Goal: Information Seeking & Learning: Learn about a topic

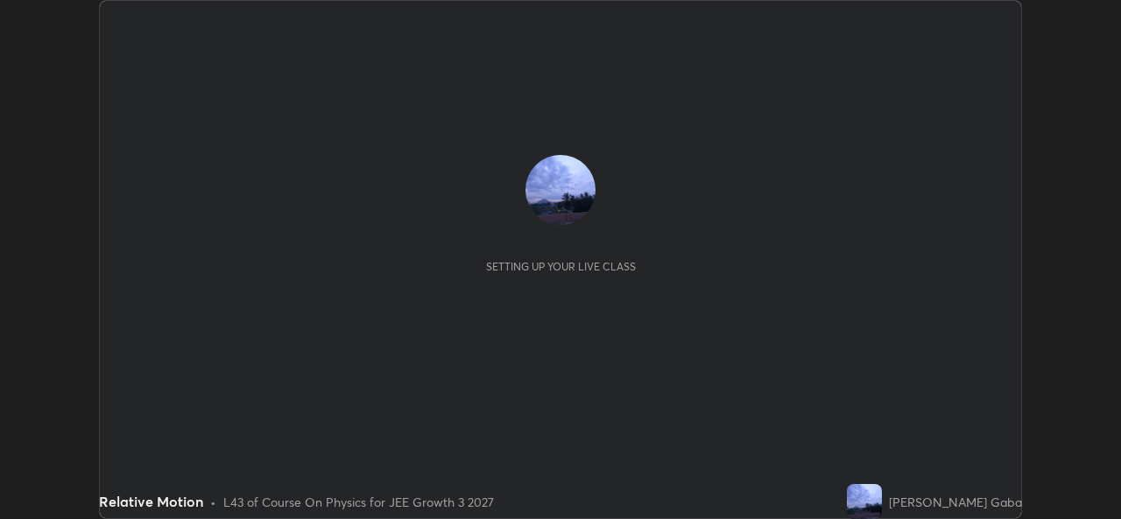
scroll to position [519, 1120]
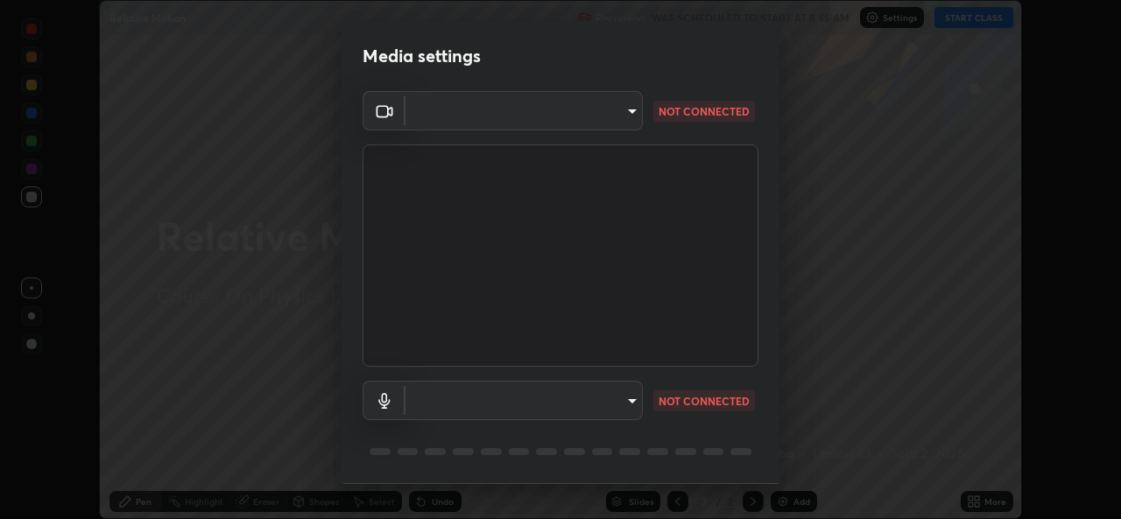
type input "576c985cfbf5b4ad5050d0d59b45d4e125e021a14bf2e74a268270e263c3ef83"
type input "default"
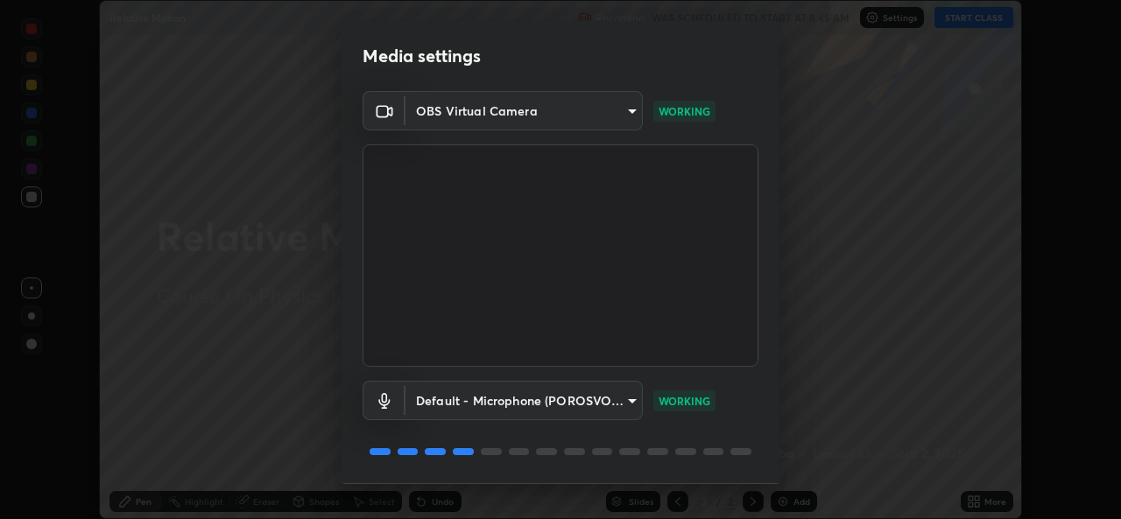
scroll to position [55, 0]
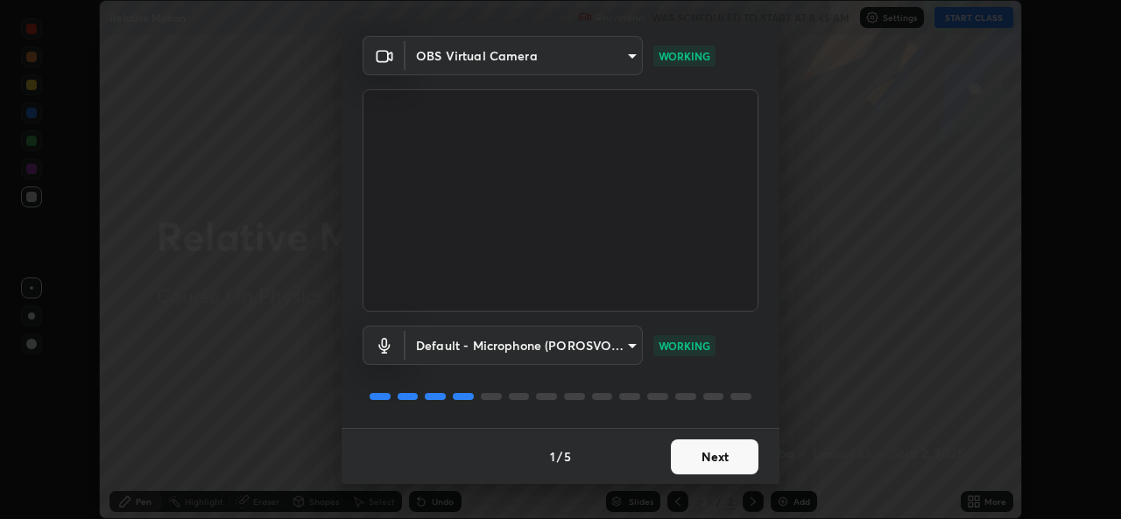
click at [692, 457] on button "Next" at bounding box center [715, 456] width 88 height 35
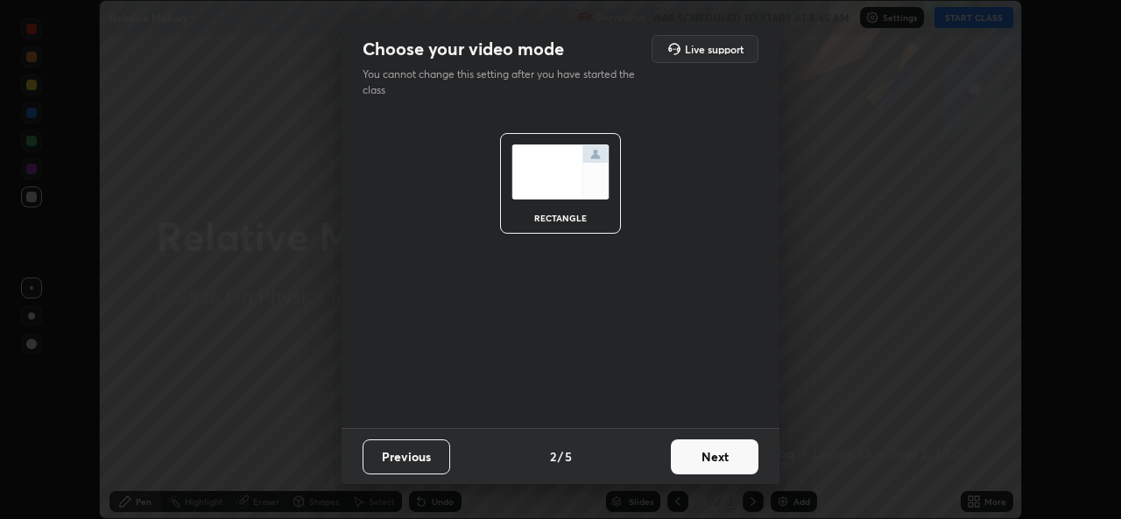
click at [693, 452] on button "Next" at bounding box center [715, 456] width 88 height 35
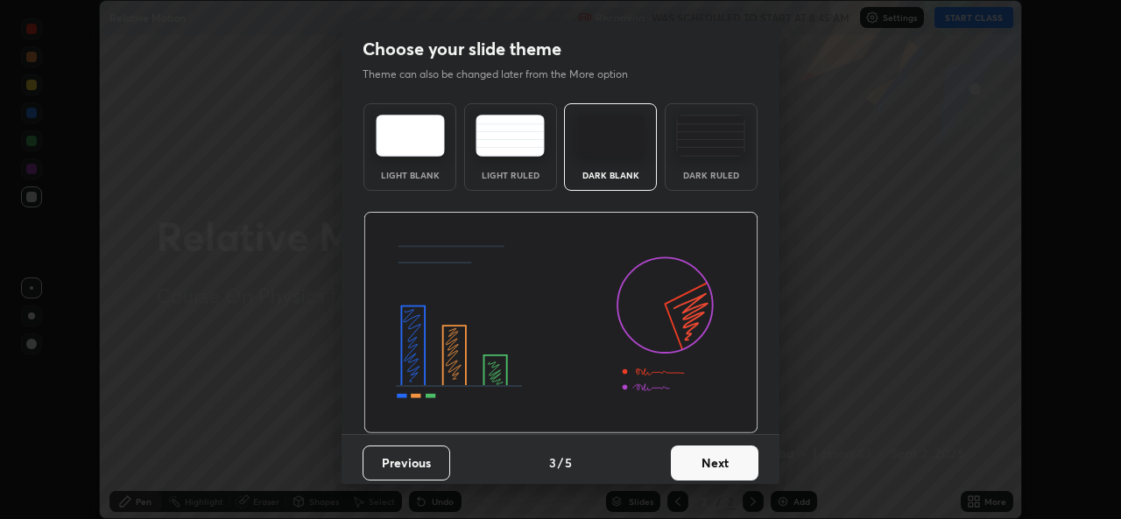
click at [690, 460] on button "Next" at bounding box center [715, 463] width 88 height 35
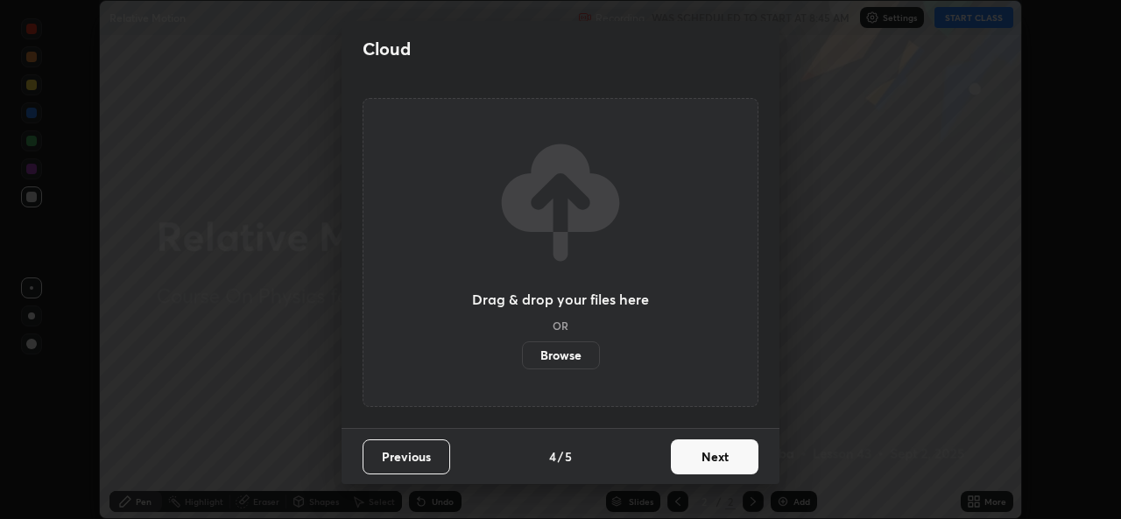
click at [685, 467] on button "Next" at bounding box center [715, 456] width 88 height 35
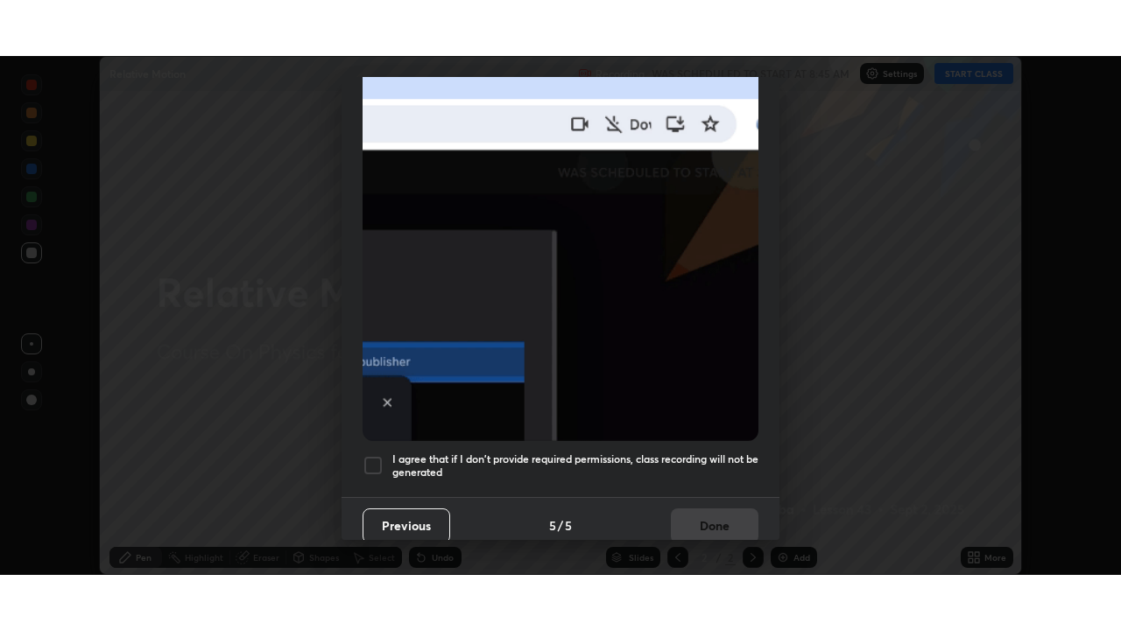
scroll to position [412, 0]
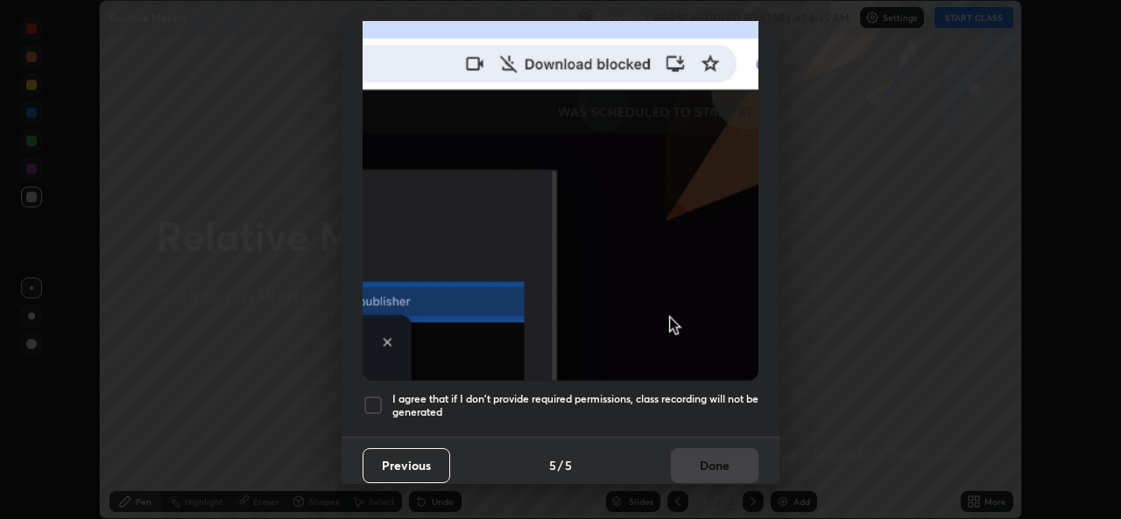
click at [372, 395] on div at bounding box center [372, 405] width 21 height 21
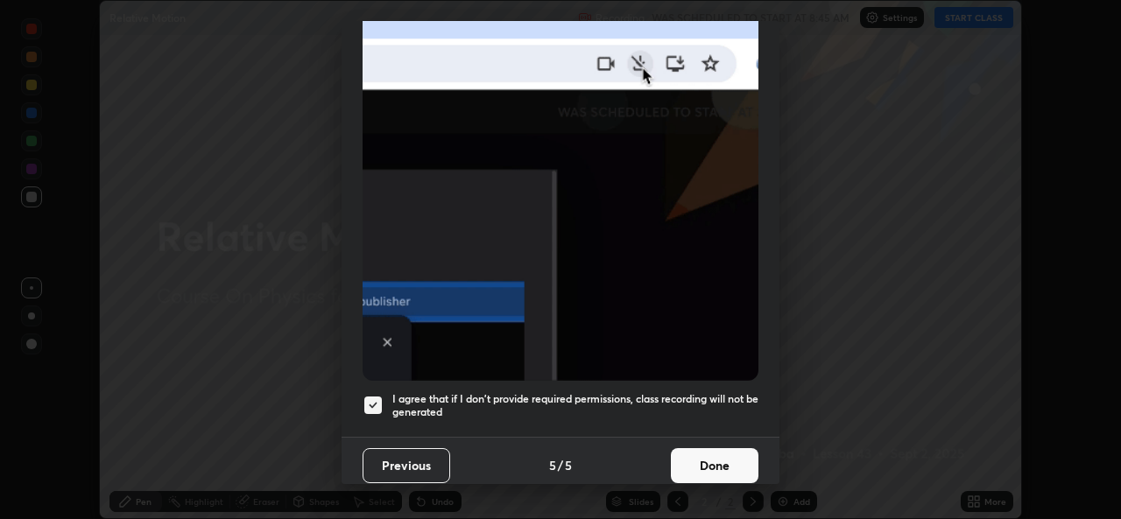
click at [678, 461] on button "Done" at bounding box center [715, 465] width 88 height 35
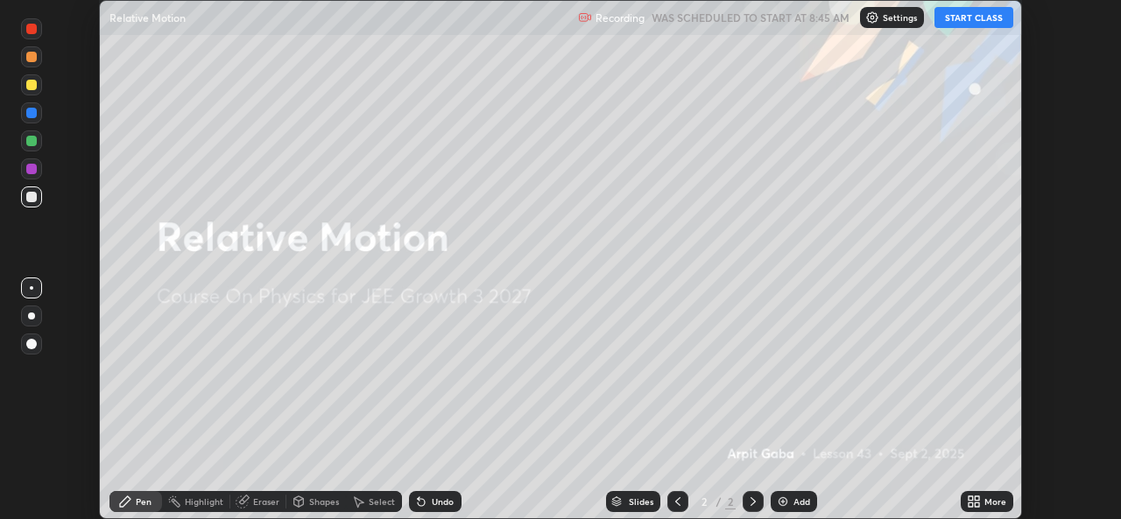
click at [956, 22] on button "START CLASS" at bounding box center [973, 17] width 79 height 21
click at [788, 505] on div "Add" at bounding box center [793, 501] width 46 height 21
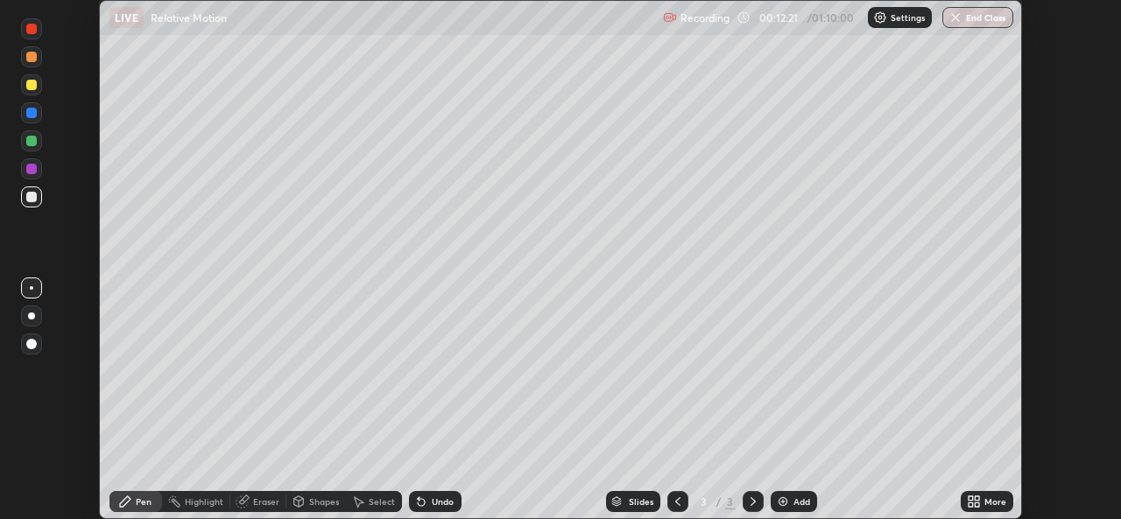
click at [983, 500] on div "More" at bounding box center [986, 501] width 53 height 21
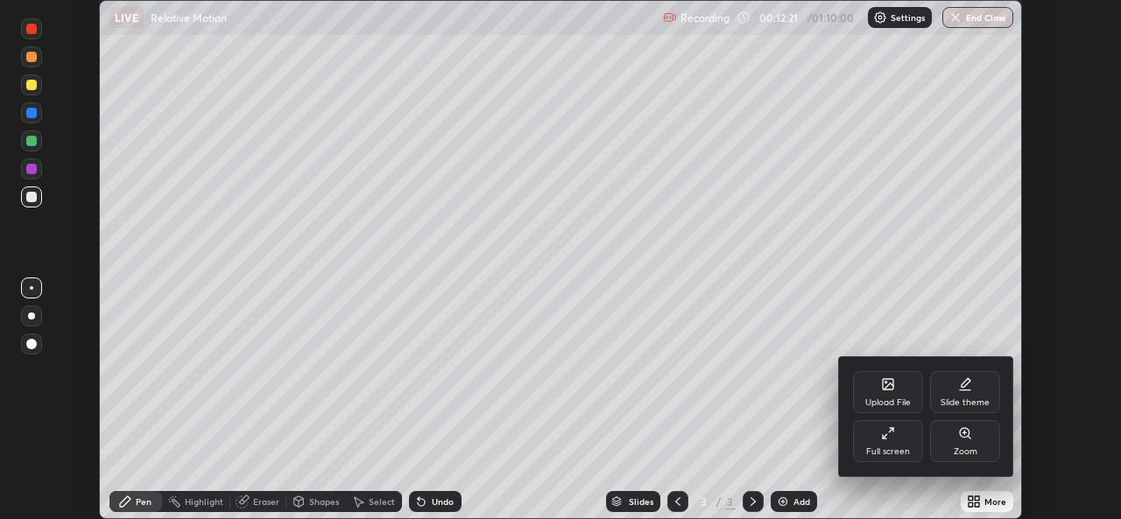
click at [885, 441] on div "Full screen" at bounding box center [888, 441] width 70 height 42
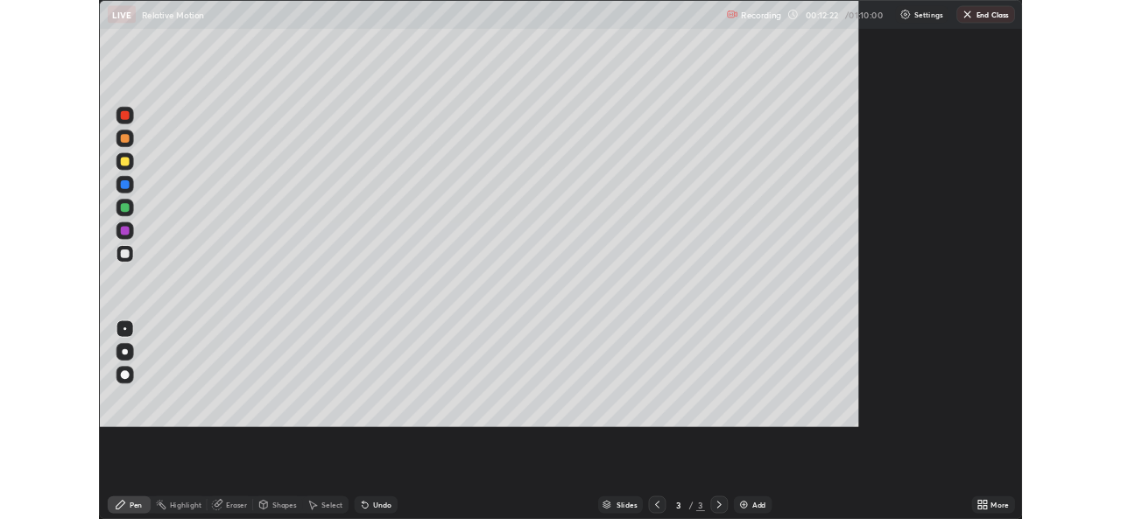
scroll to position [630, 1121]
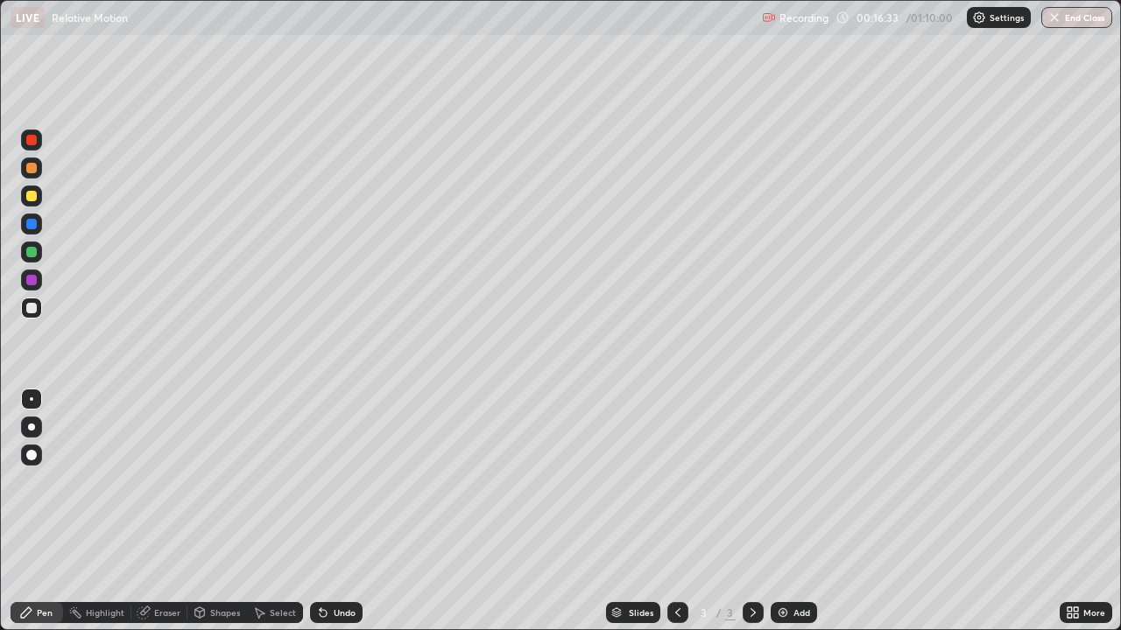
click at [1075, 518] on icon at bounding box center [1075, 610] width 4 height 4
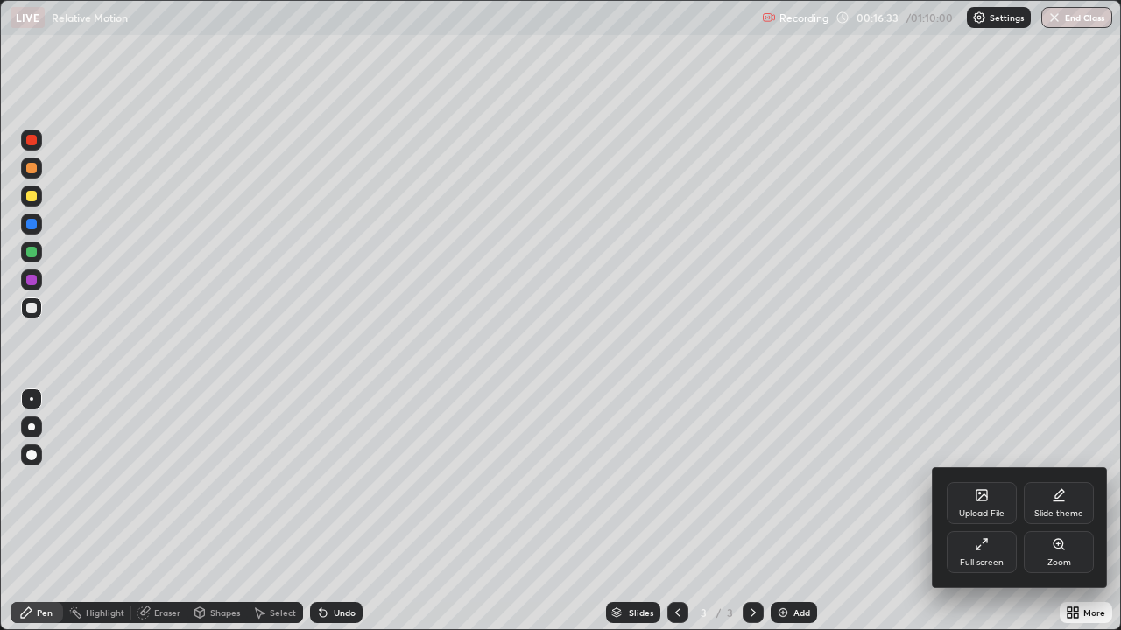
click at [968, 518] on div "Full screen" at bounding box center [981, 552] width 70 height 42
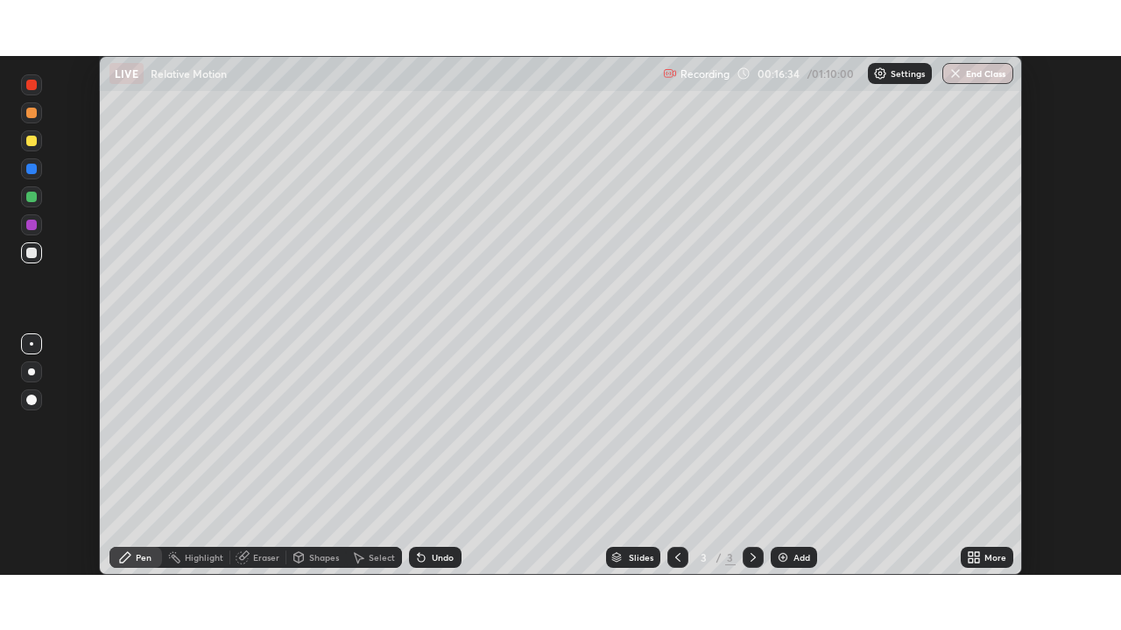
scroll to position [87021, 86420]
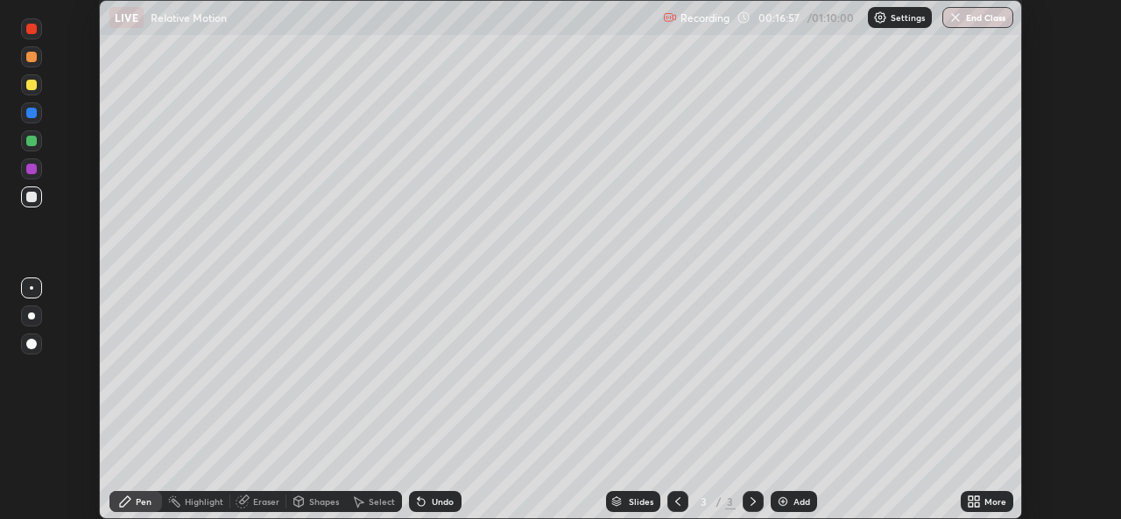
click at [976, 504] on icon at bounding box center [976, 504] width 4 height 4
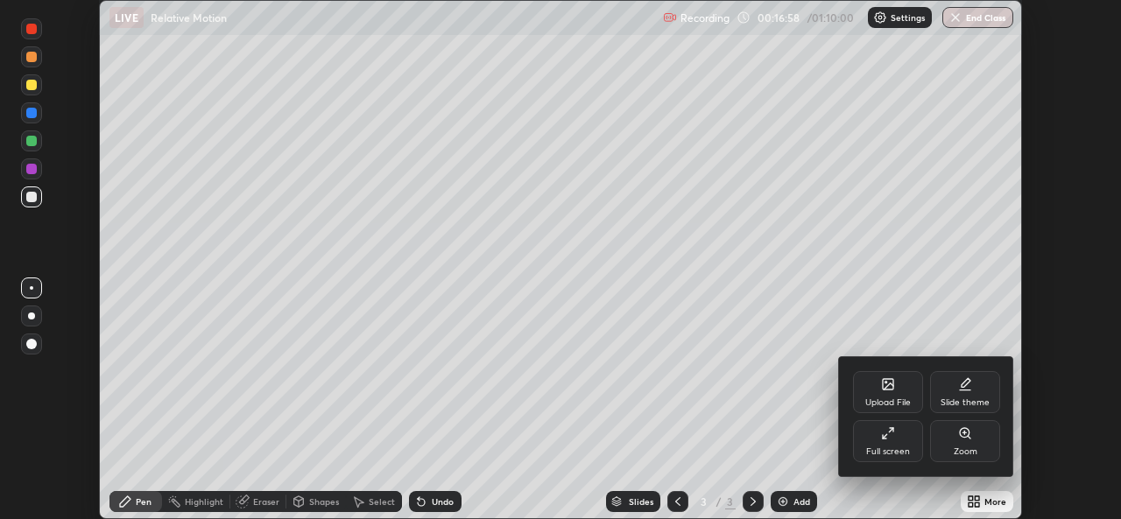
click at [890, 445] on div "Full screen" at bounding box center [888, 441] width 70 height 42
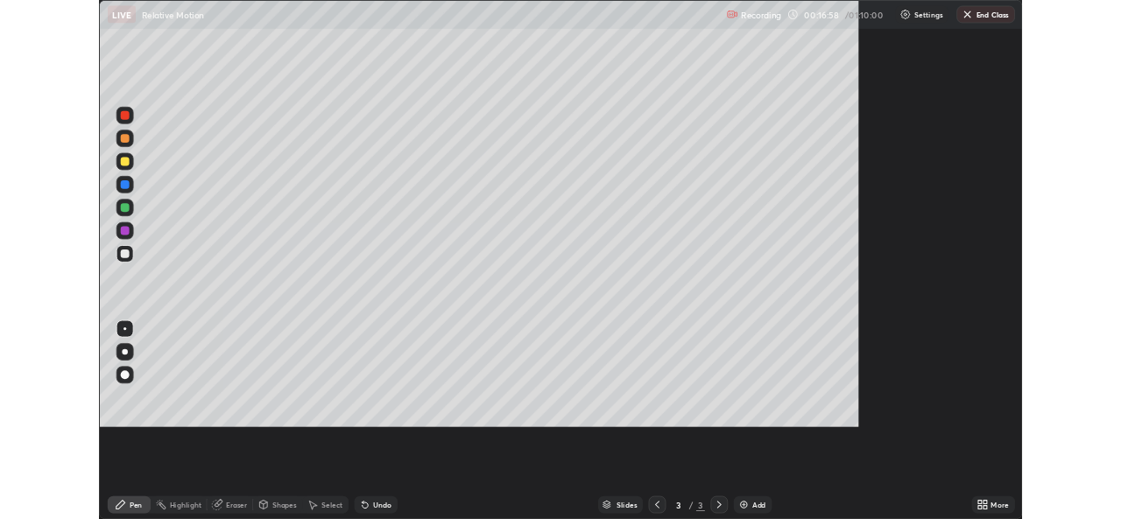
scroll to position [630, 1121]
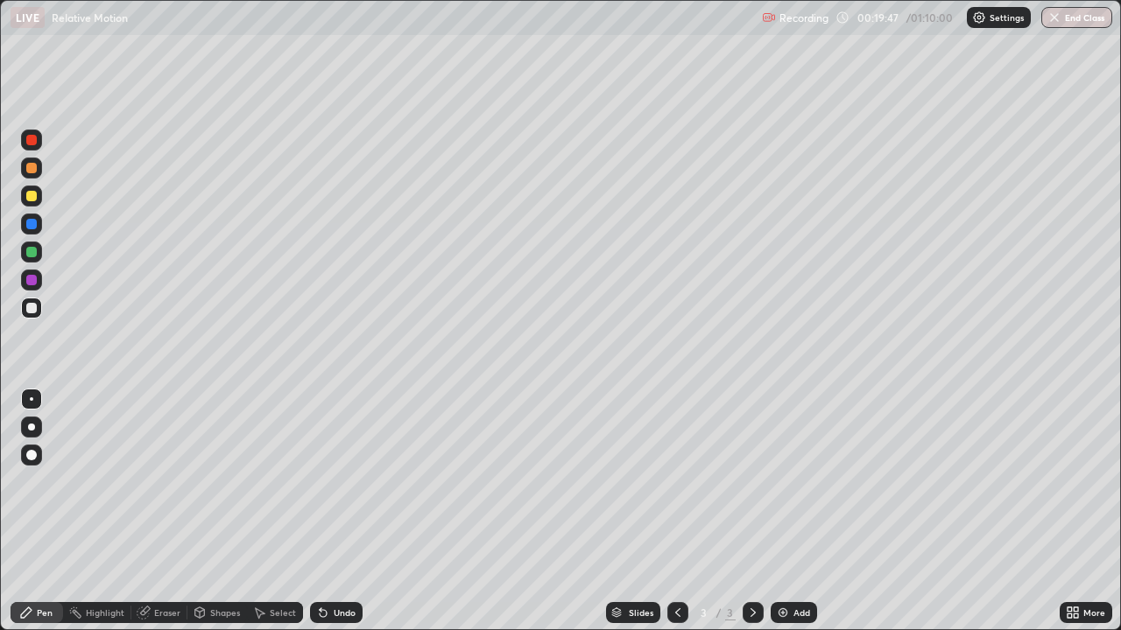
click at [336, 518] on div "Undo" at bounding box center [336, 612] width 53 height 21
click at [334, 518] on div "Undo" at bounding box center [345, 612] width 22 height 9
click at [335, 518] on div "Undo" at bounding box center [345, 612] width 22 height 9
click at [338, 518] on div "Undo" at bounding box center [345, 612] width 22 height 9
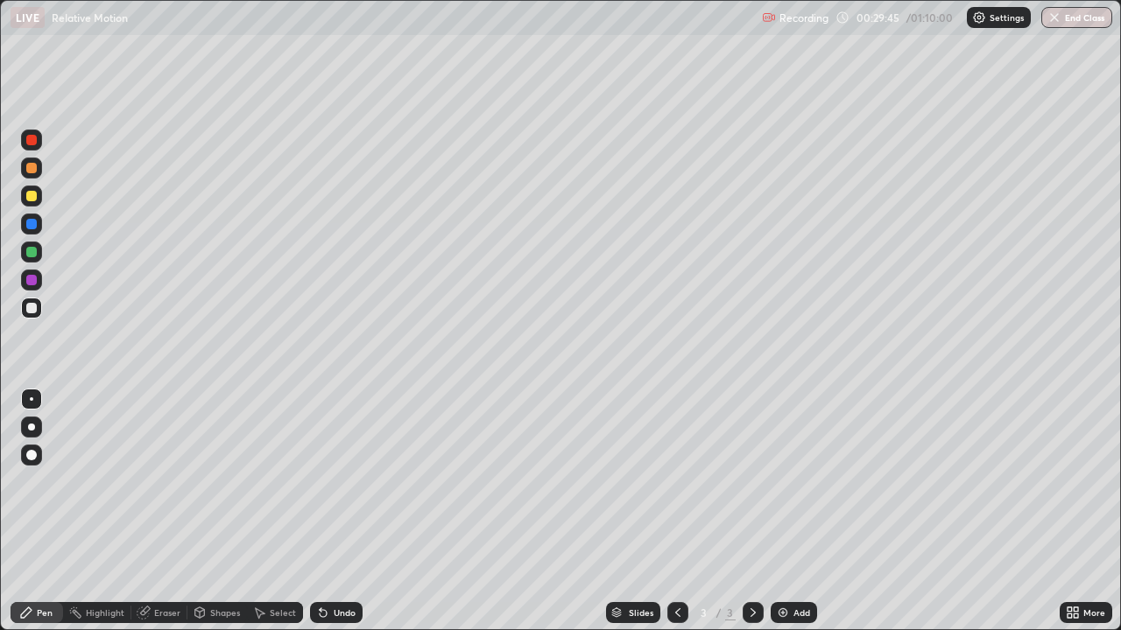
click at [334, 518] on div "Undo" at bounding box center [345, 612] width 22 height 9
click at [334, 518] on div "Undo" at bounding box center [336, 612] width 53 height 21
click at [204, 518] on icon at bounding box center [200, 613] width 14 height 14
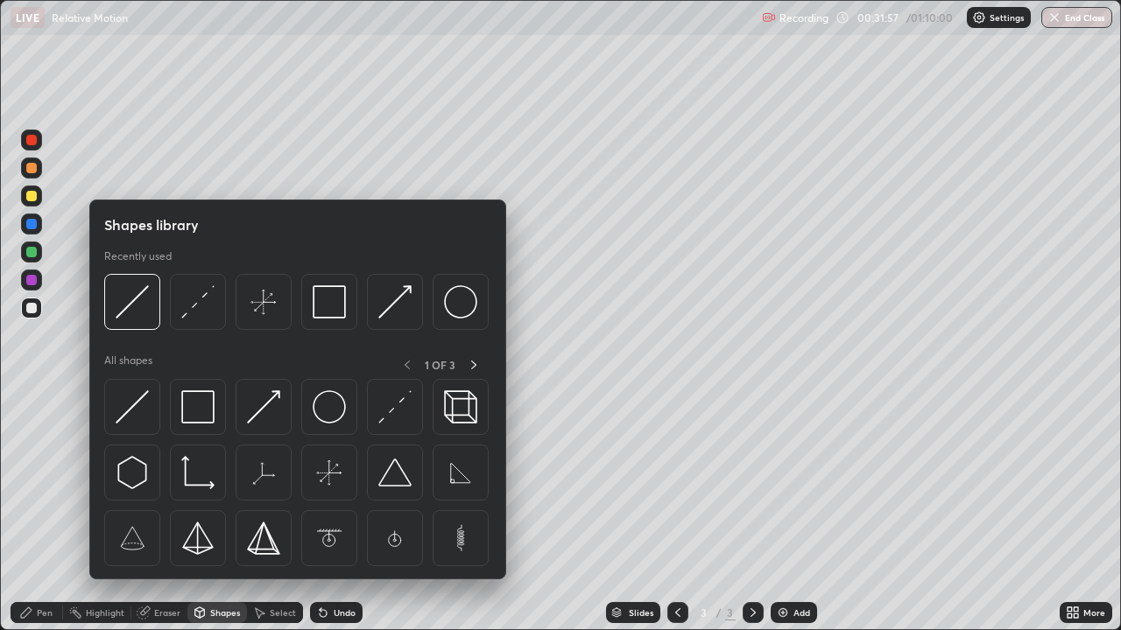
click at [158, 518] on div "Eraser" at bounding box center [167, 612] width 26 height 9
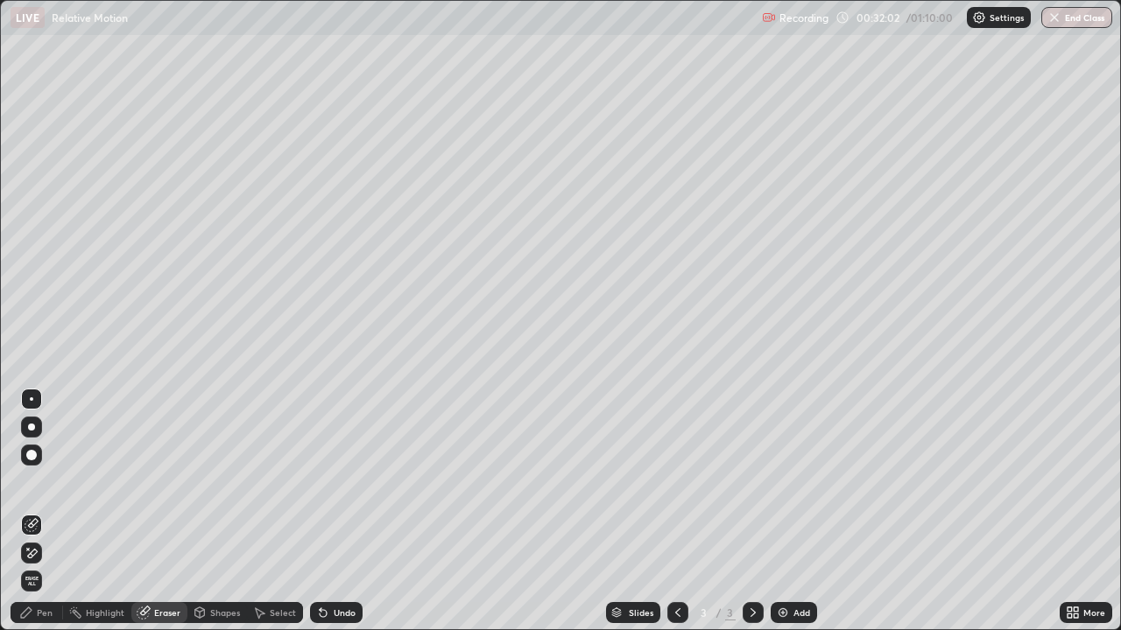
click at [43, 518] on div "Pen" at bounding box center [45, 612] width 16 height 9
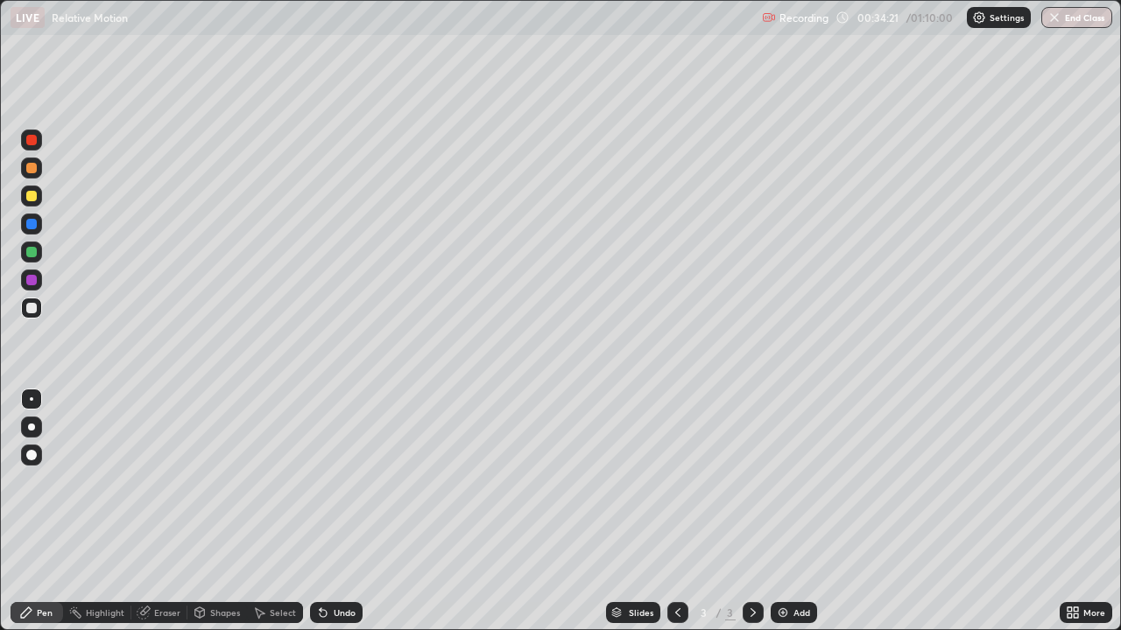
click at [348, 518] on div "Undo" at bounding box center [345, 612] width 22 height 9
click at [790, 518] on div "Add" at bounding box center [793, 612] width 46 height 21
click at [27, 196] on div at bounding box center [31, 196] width 11 height 11
click at [28, 313] on div at bounding box center [31, 308] width 11 height 11
click at [33, 196] on div at bounding box center [31, 196] width 11 height 11
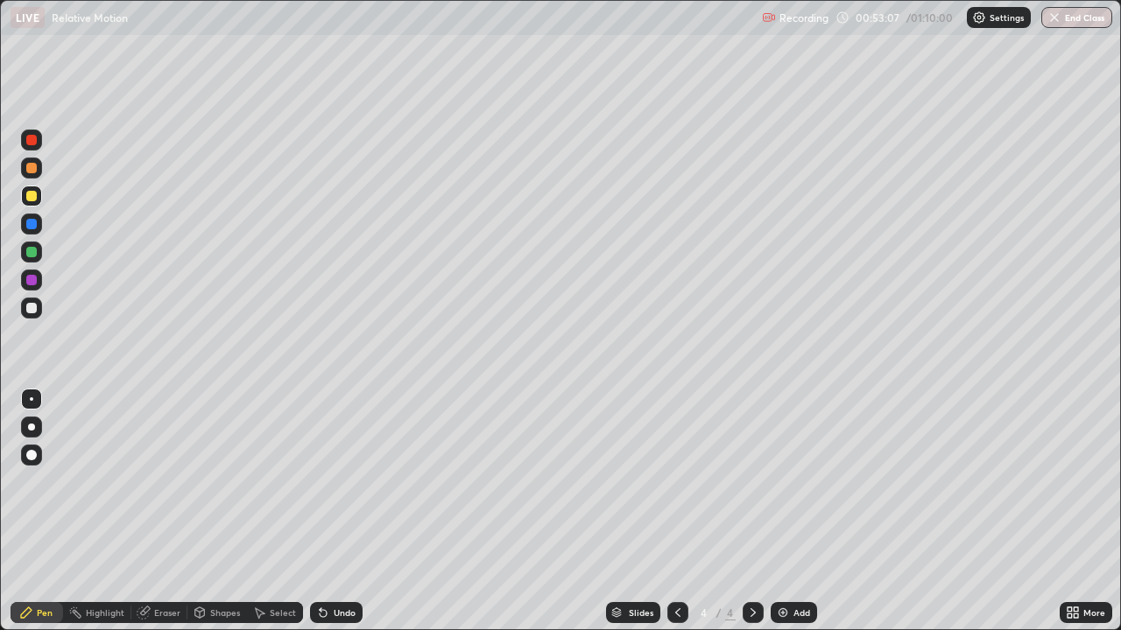
click at [32, 309] on div at bounding box center [31, 308] width 11 height 11
click at [32, 194] on div at bounding box center [31, 196] width 11 height 11
click at [33, 312] on div at bounding box center [31, 308] width 11 height 11
click at [28, 311] on div at bounding box center [31, 308] width 11 height 11
click at [33, 200] on div at bounding box center [31, 196] width 11 height 11
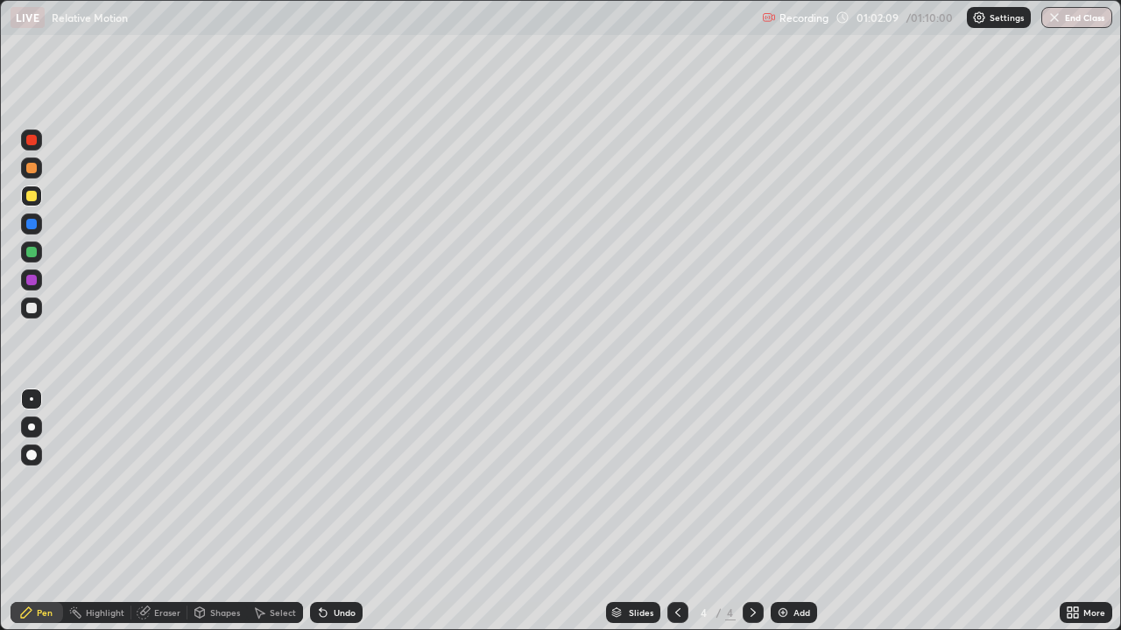
click at [788, 518] on div "Add" at bounding box center [793, 612] width 46 height 21
click at [30, 200] on div at bounding box center [31, 196] width 11 height 11
click at [341, 518] on div "Undo" at bounding box center [345, 612] width 22 height 9
click at [329, 518] on div "Undo" at bounding box center [336, 612] width 53 height 21
click at [317, 518] on div "Undo" at bounding box center [336, 612] width 53 height 21
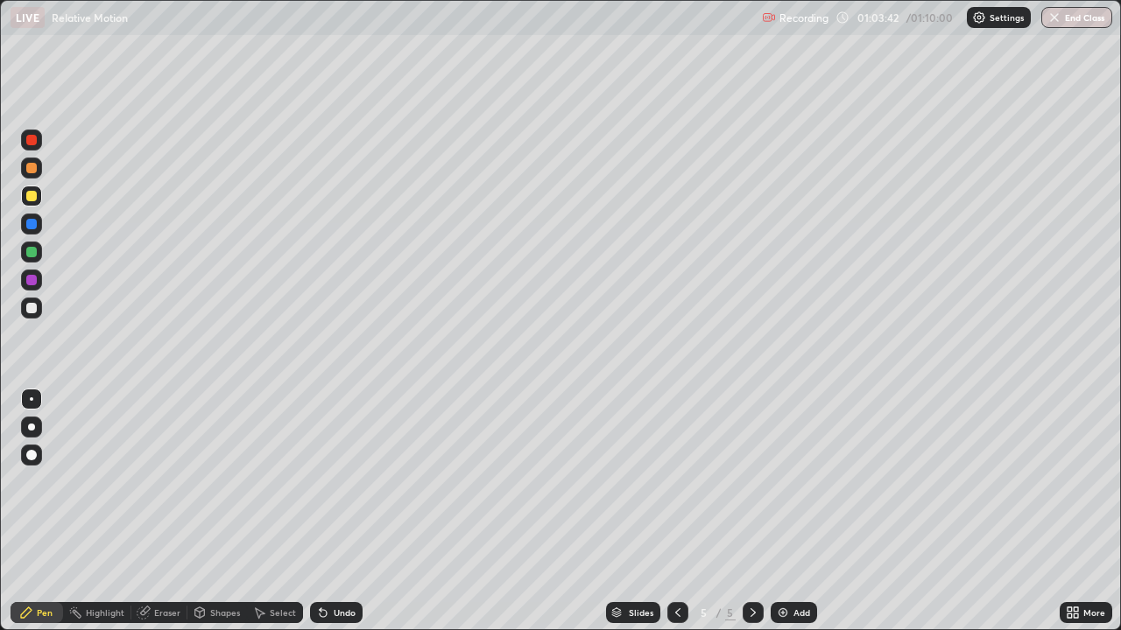
click at [336, 518] on div "Undo" at bounding box center [345, 612] width 22 height 9
click at [333, 518] on div "Undo" at bounding box center [336, 612] width 53 height 21
click at [334, 518] on div "Undo" at bounding box center [345, 612] width 22 height 9
click at [336, 518] on div "Undo" at bounding box center [345, 612] width 22 height 9
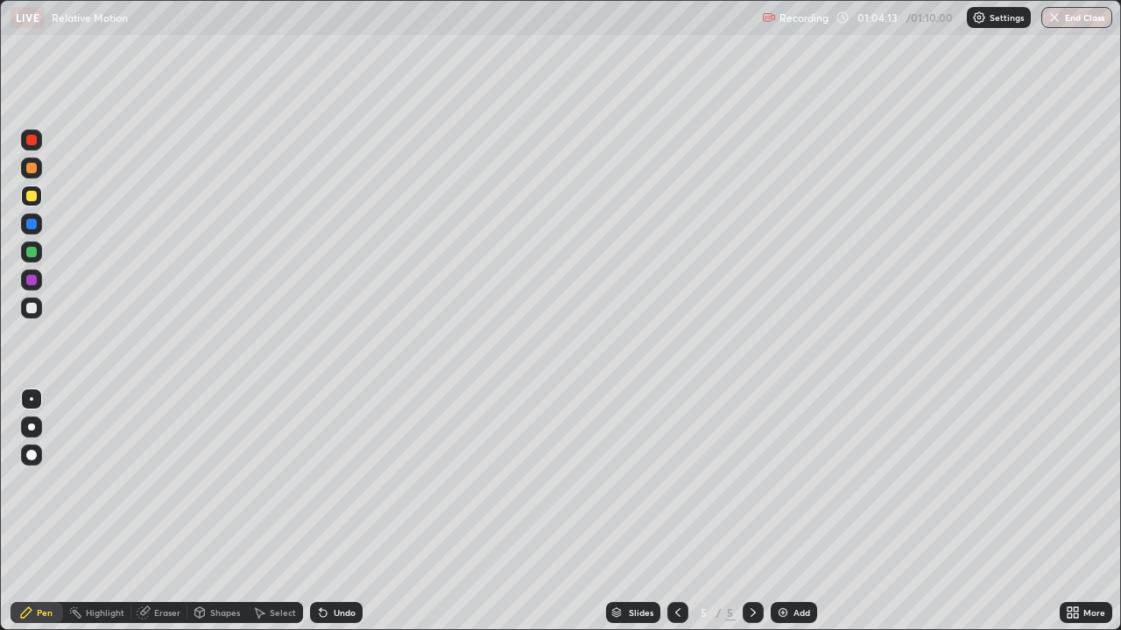
click at [335, 518] on div "Undo" at bounding box center [345, 612] width 22 height 9
click at [678, 518] on icon at bounding box center [678, 613] width 14 height 14
click at [748, 518] on icon at bounding box center [753, 613] width 14 height 14
click at [29, 317] on div at bounding box center [31, 308] width 21 height 21
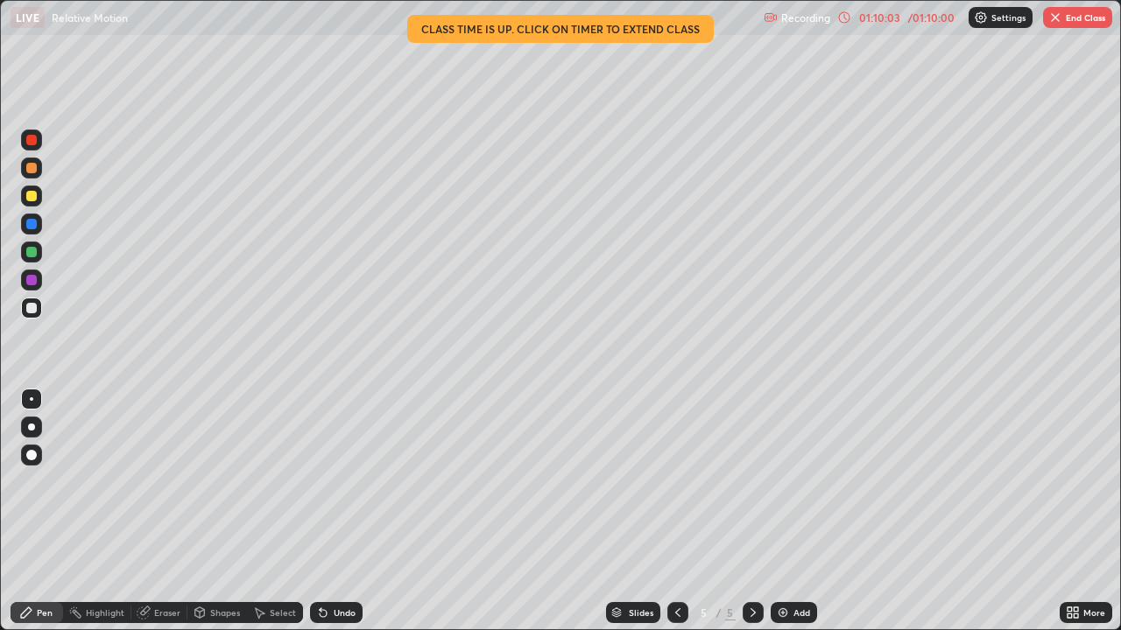
click at [675, 518] on icon at bounding box center [677, 612] width 5 height 9
click at [1076, 518] on icon at bounding box center [1072, 613] width 14 height 14
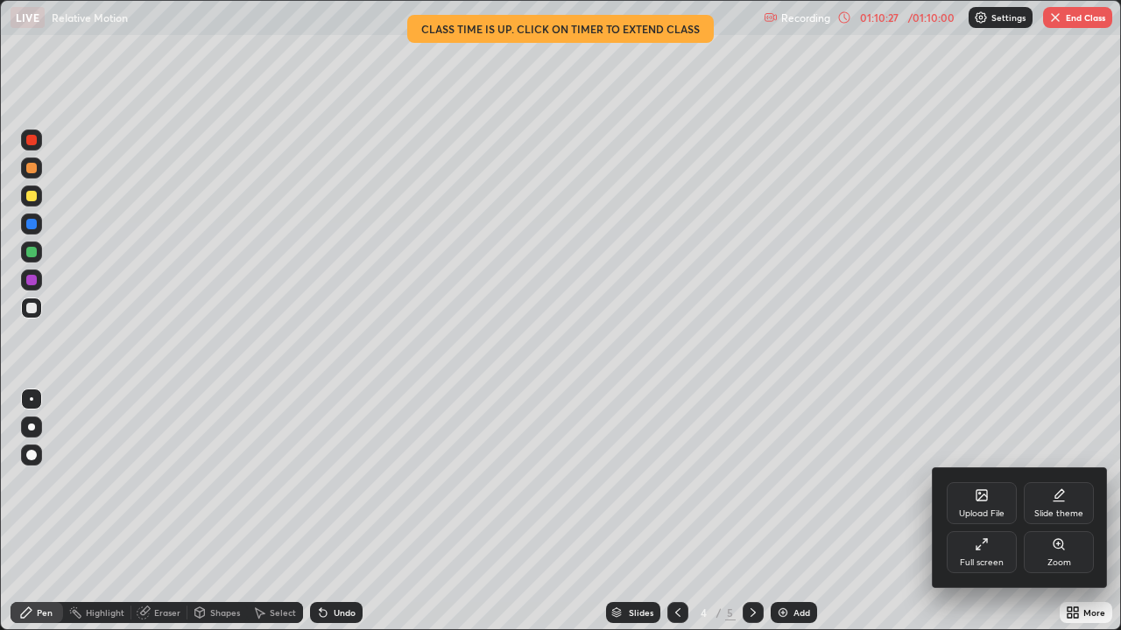
click at [973, 518] on div "Full screen" at bounding box center [981, 552] width 70 height 42
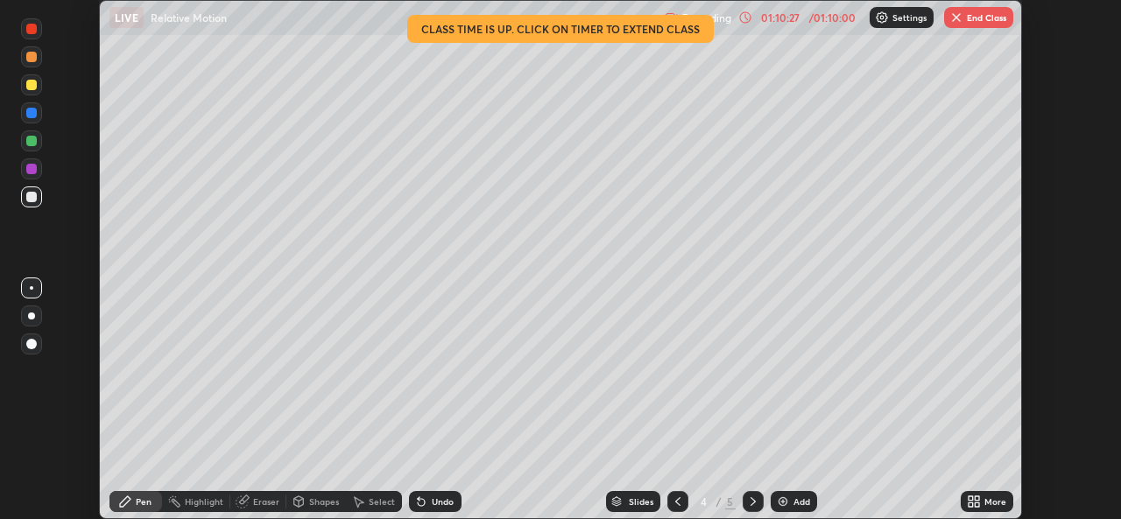
scroll to position [87021, 86420]
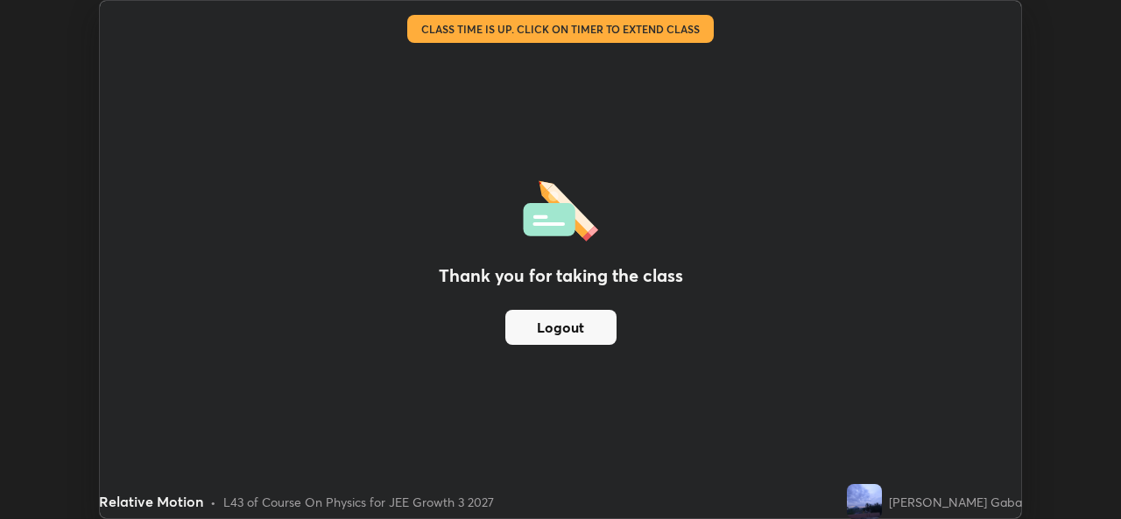
click at [538, 332] on button "Logout" at bounding box center [560, 327] width 111 height 35
